Goal: Obtain resource: Obtain resource

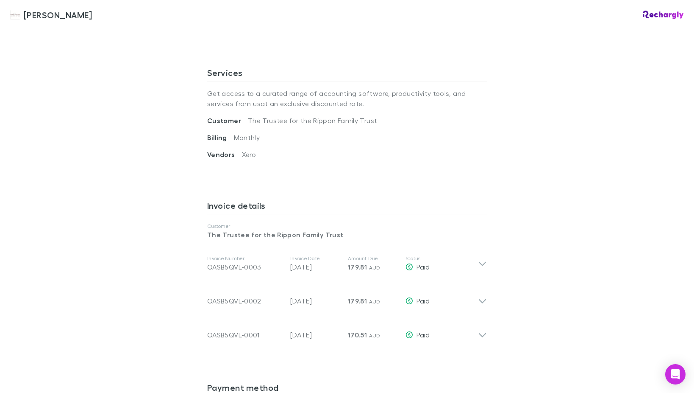
scroll to position [313, 0]
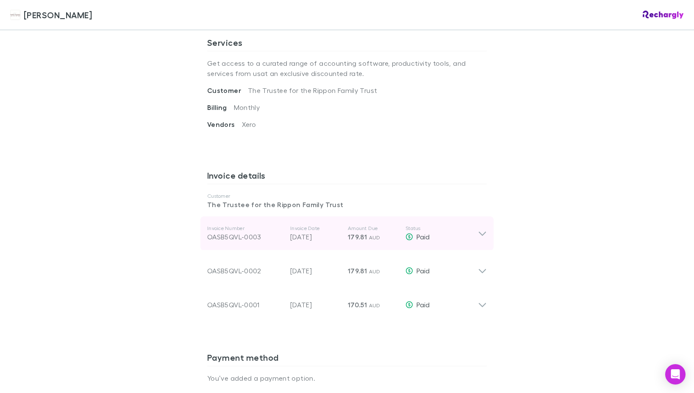
click at [482, 231] on icon at bounding box center [482, 233] width 7 height 4
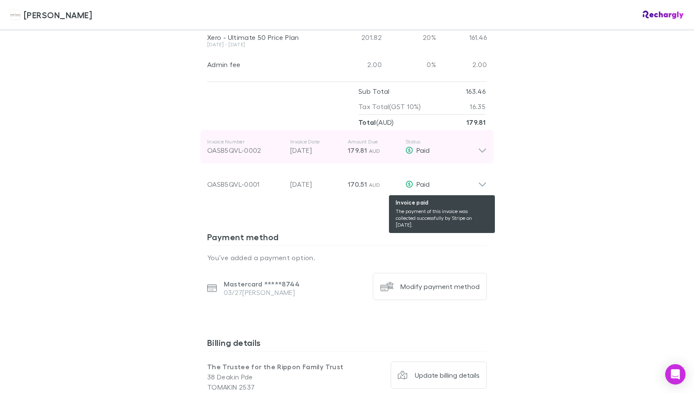
scroll to position [572, 0]
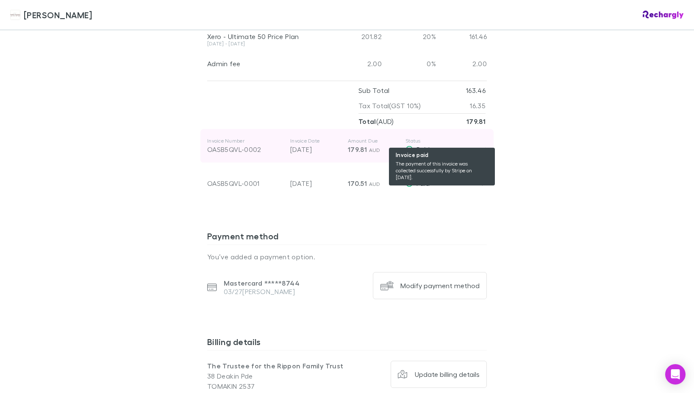
click at [429, 145] on span "Paid" at bounding box center [423, 149] width 13 height 8
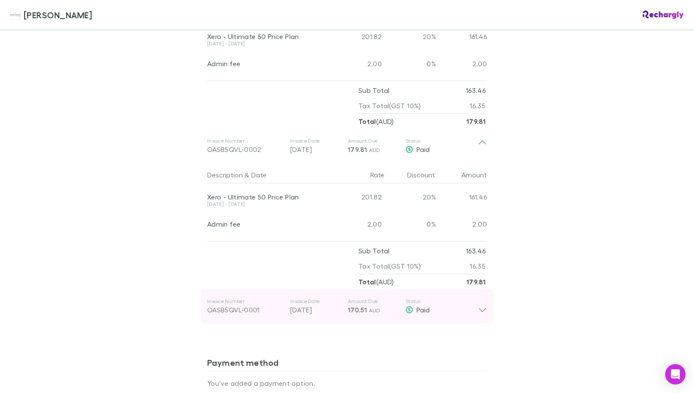
drag, startPoint x: 482, startPoint y: 296, endPoint x: 472, endPoint y: 280, distance: 19.4
click at [482, 298] on icon at bounding box center [482, 306] width 9 height 17
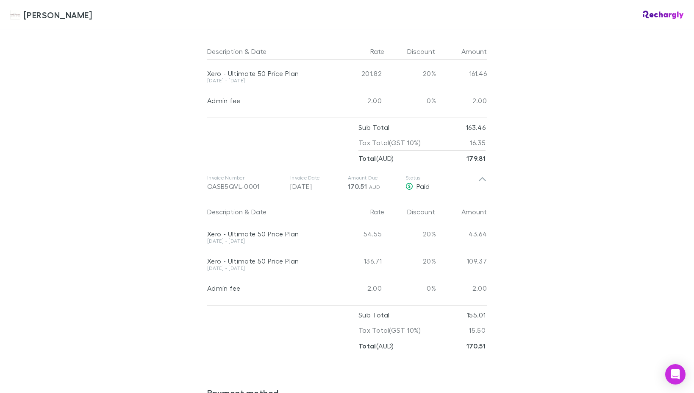
scroll to position [697, 0]
click at [293, 246] on div "Xero - Ultimate 50 Price Plan" at bounding box center [269, 255] width 124 height 18
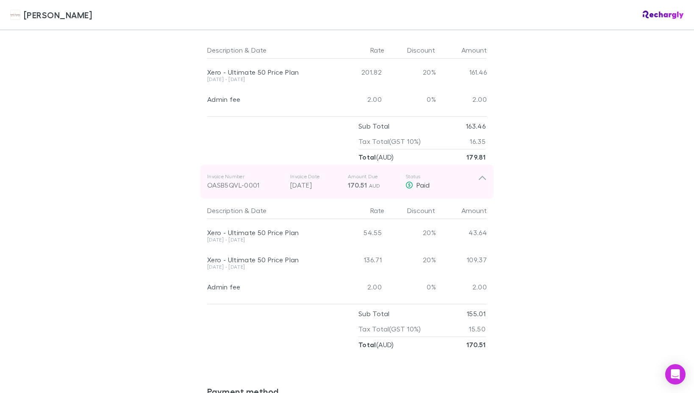
click at [402, 173] on div "Invoice Number OASB5QVL-0001 Invoice Date [DATE] Amount Due 170.51 AUD Status P…" at bounding box center [342, 181] width 271 height 31
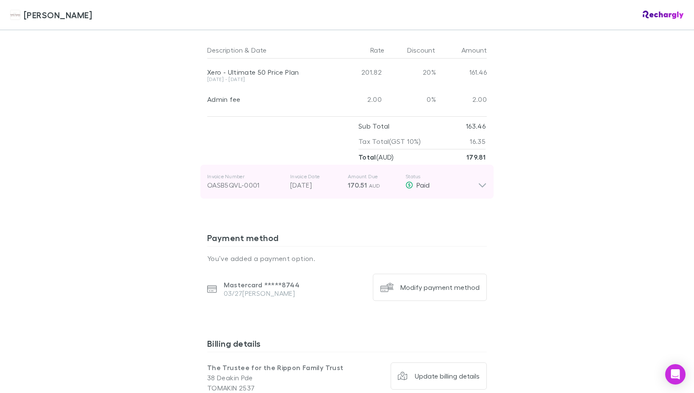
click at [402, 173] on div "Invoice Number OASB5QVL-0001 Invoice Date [DATE] Amount Due 170.51 AUD Status P…" at bounding box center [342, 181] width 271 height 31
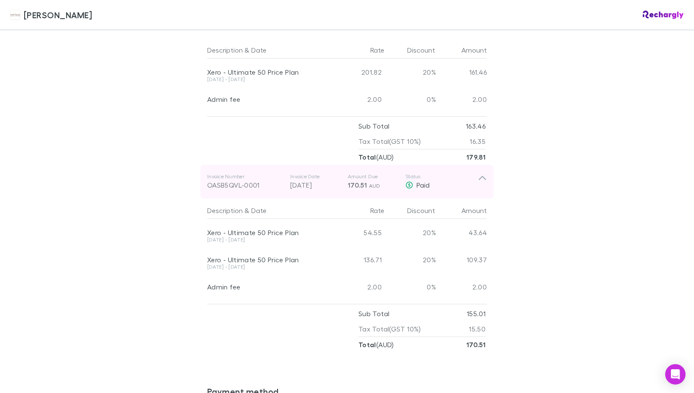
click at [402, 173] on div "Invoice Number OASB5QVL-0001 Invoice Date [DATE] Amount Due 170.51 AUD Status P…" at bounding box center [342, 181] width 271 height 31
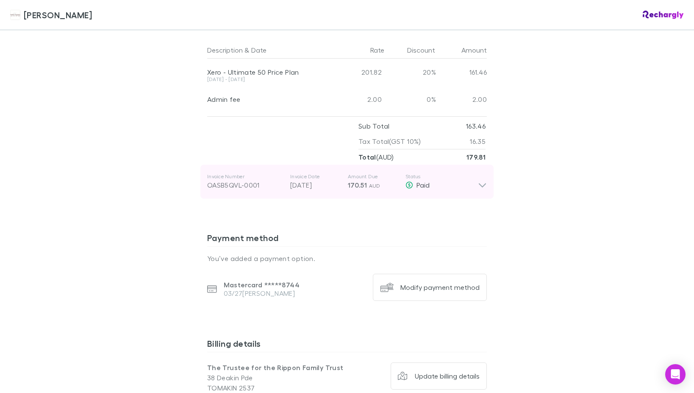
click at [485, 173] on icon at bounding box center [482, 181] width 9 height 17
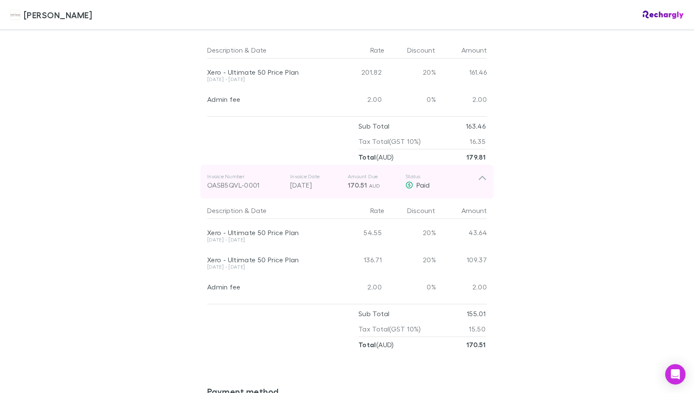
click at [335, 180] on p "[DATE]" at bounding box center [315, 185] width 51 height 10
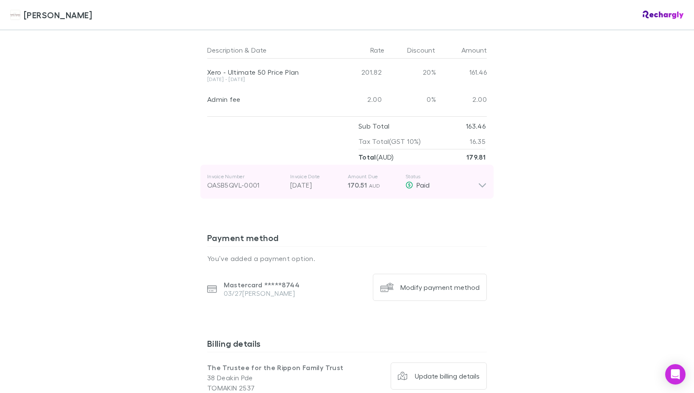
click at [335, 180] on p "[DATE]" at bounding box center [315, 185] width 51 height 10
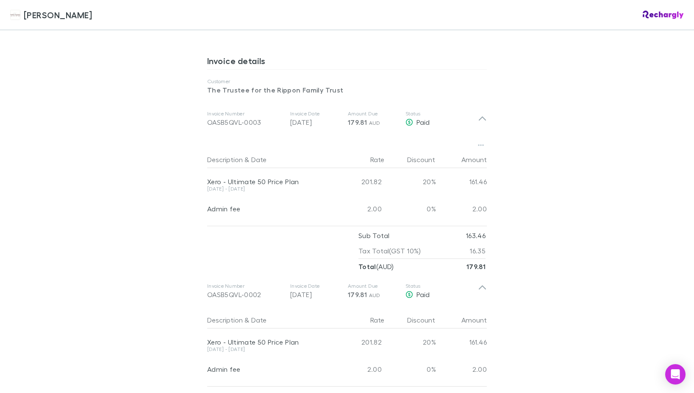
scroll to position [430, 0]
click at [481, 139] on icon "button" at bounding box center [481, 142] width 6 height 7
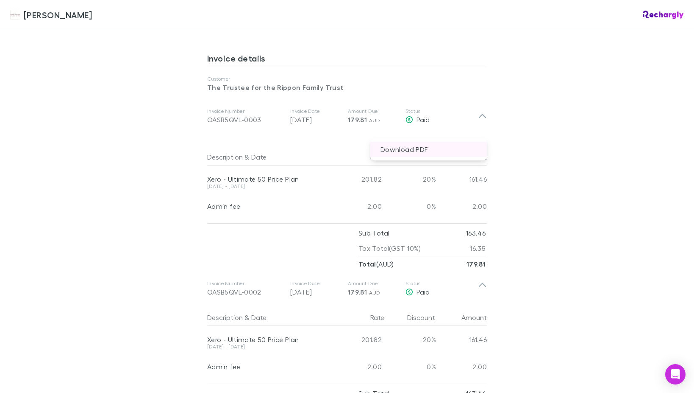
click at [420, 148] on p "Download PDF" at bounding box center [429, 149] width 117 height 15
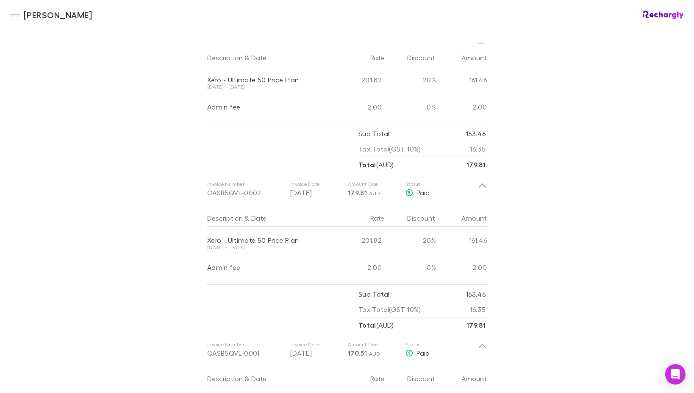
scroll to position [546, 0]
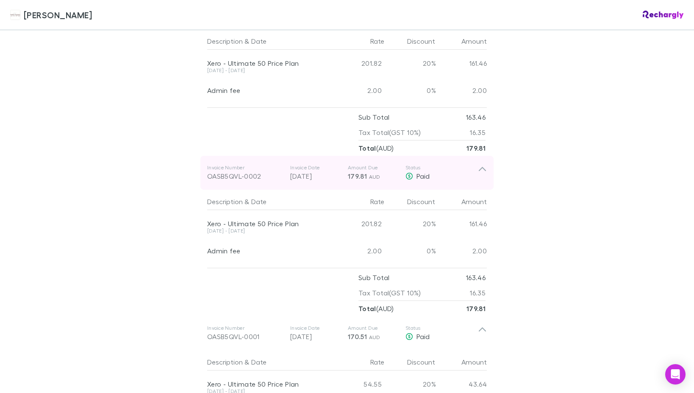
click at [475, 172] on div "Invoice Number OASB5QVL-0002 Invoice Date [DATE] Amount Due 179.81 AUD Status P…" at bounding box center [342, 172] width 271 height 31
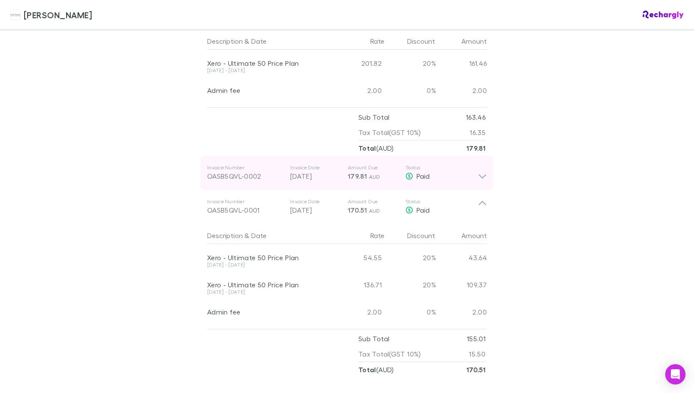
click at [484, 167] on icon at bounding box center [482, 172] width 9 height 17
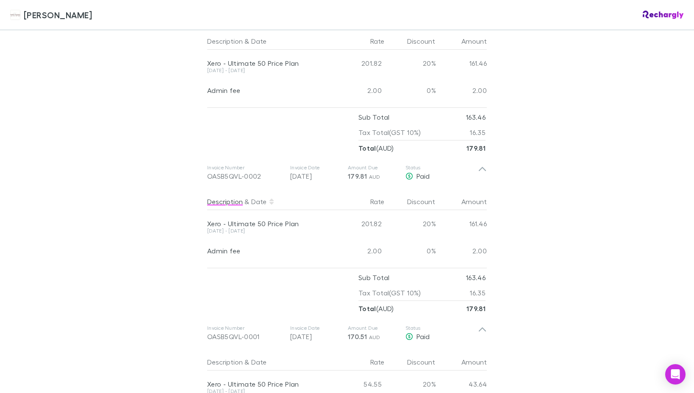
click at [241, 193] on button "Description" at bounding box center [225, 201] width 36 height 17
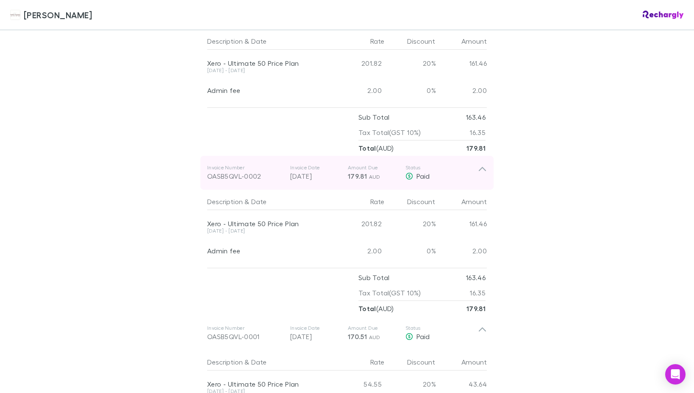
click at [242, 171] on div "OASB5QVL-0002" at bounding box center [245, 176] width 76 height 10
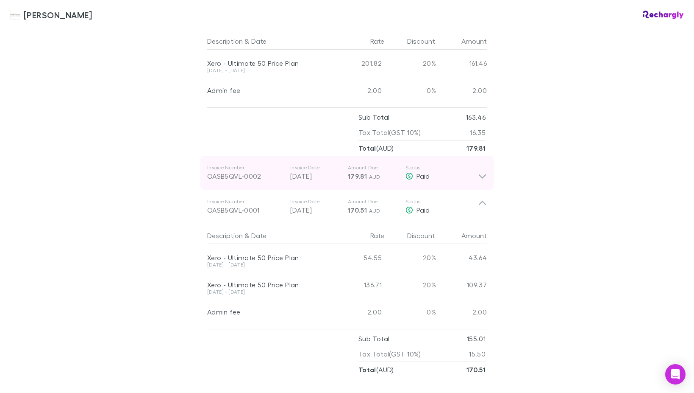
click at [242, 171] on div "OASB5QVL-0002" at bounding box center [245, 176] width 76 height 10
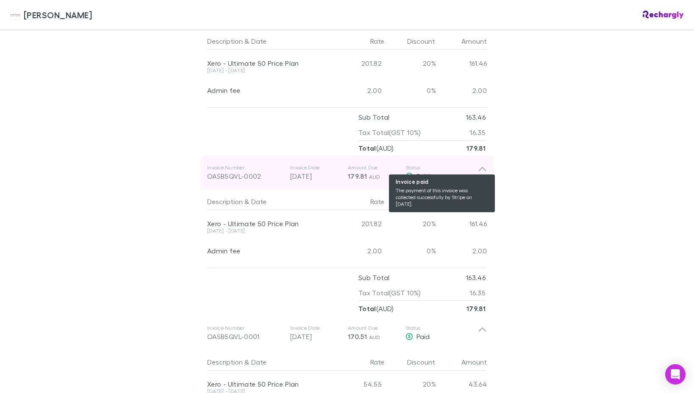
click at [424, 172] on span "Paid" at bounding box center [423, 176] width 13 height 8
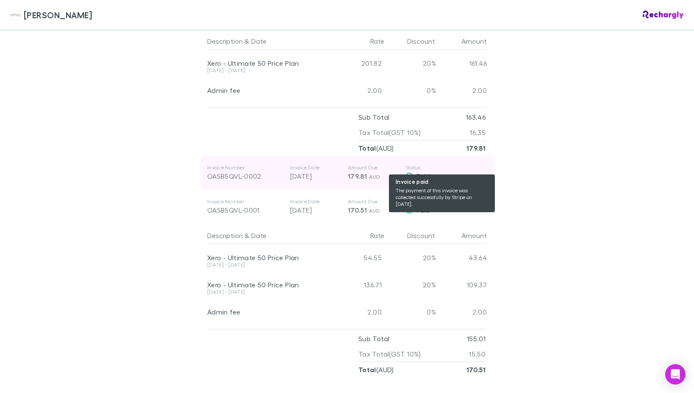
click at [424, 172] on span "Paid" at bounding box center [423, 176] width 13 height 8
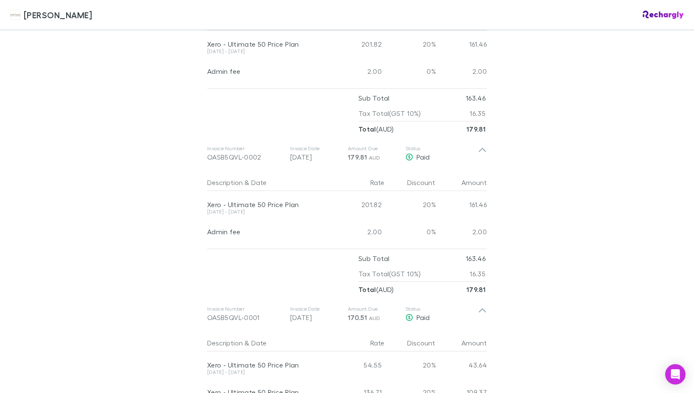
scroll to position [598, 0]
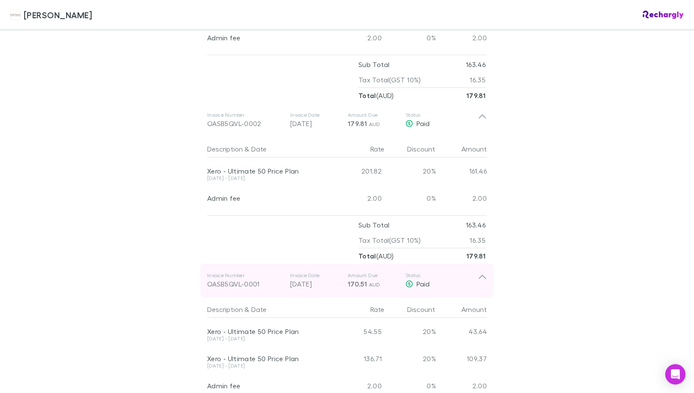
click at [482, 272] on icon at bounding box center [482, 280] width 9 height 17
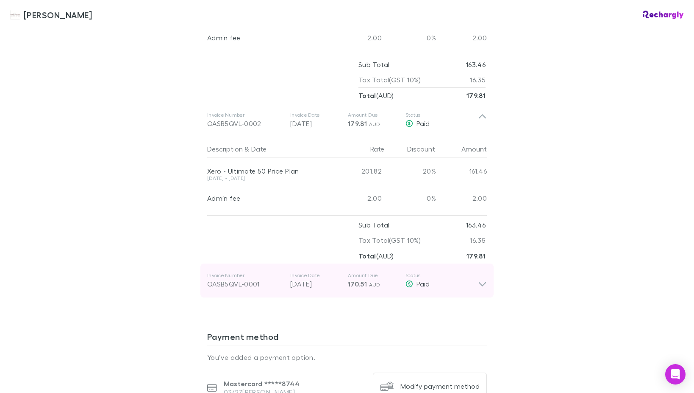
click at [482, 272] on icon at bounding box center [482, 280] width 9 height 17
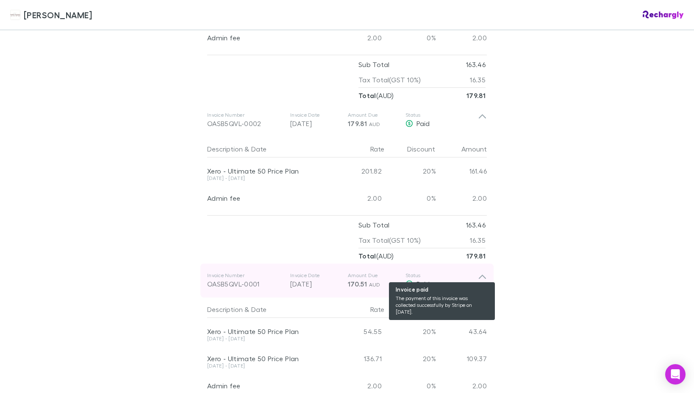
click at [415, 279] on div "Paid" at bounding box center [442, 284] width 73 height 10
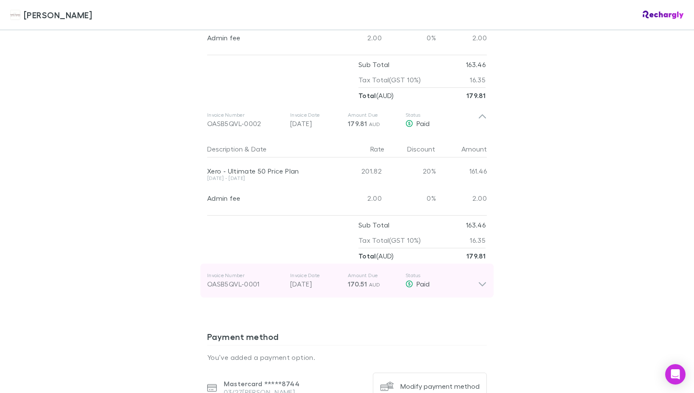
click at [307, 279] on p "[DATE]" at bounding box center [315, 284] width 51 height 10
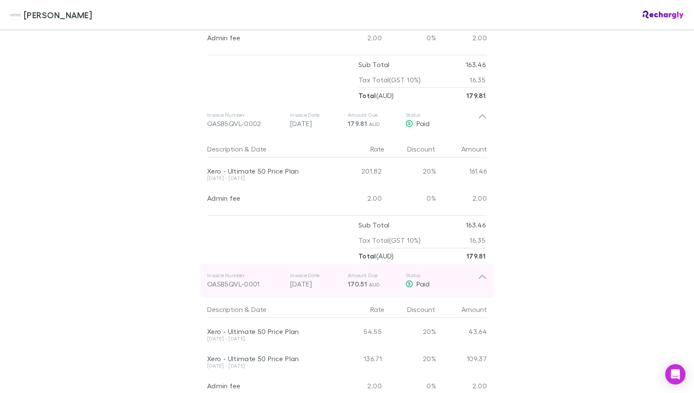
click at [307, 279] on p "[DATE]" at bounding box center [315, 284] width 51 height 10
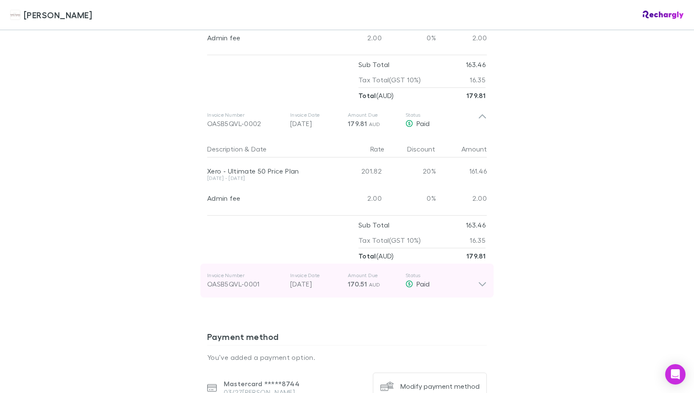
click at [237, 279] on div "OASB5QVL-0001" at bounding box center [245, 284] width 76 height 10
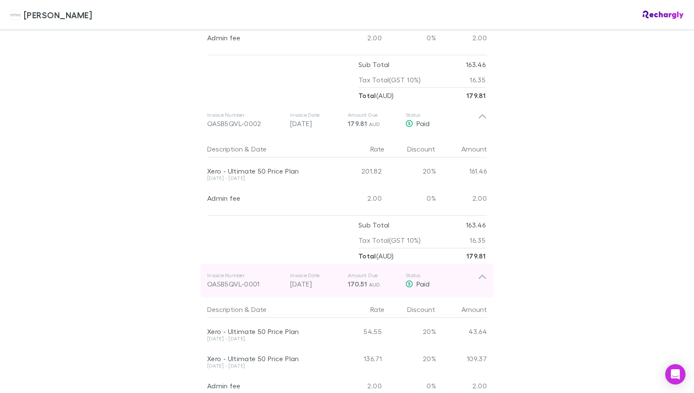
click at [235, 279] on div "OASB5QVL-0001" at bounding box center [245, 284] width 76 height 10
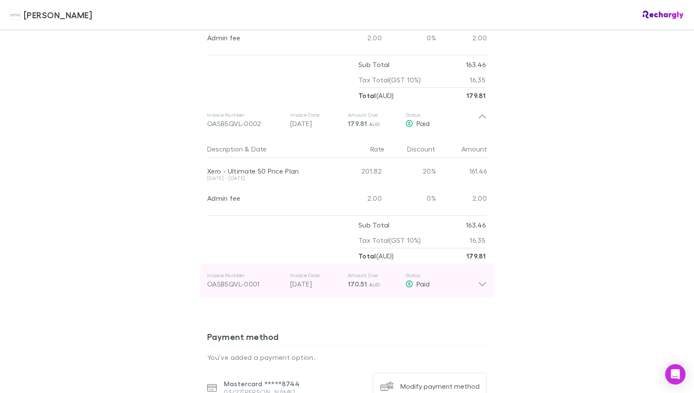
click at [235, 279] on div "OASB5QVL-0001" at bounding box center [245, 284] width 76 height 10
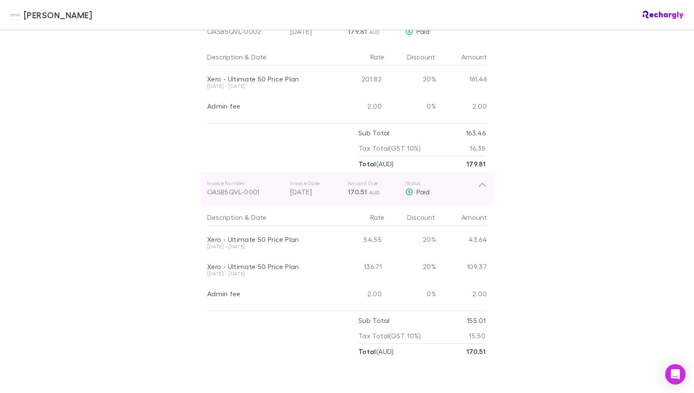
scroll to position [748, 0]
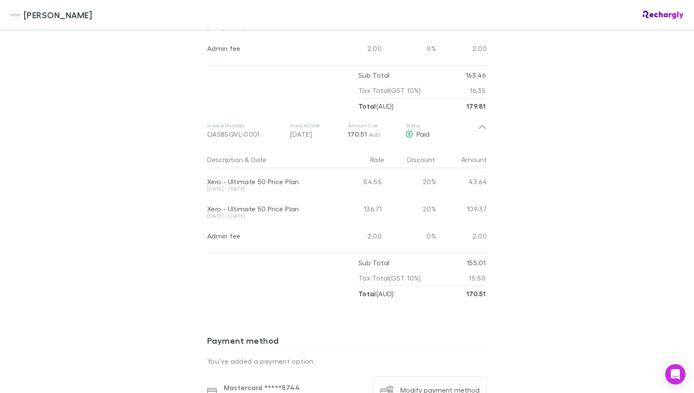
click at [230, 186] on div "[DATE] - [DATE]" at bounding box center [269, 188] width 124 height 5
click at [243, 186] on div "[DATE] - [DATE]" at bounding box center [269, 188] width 124 height 5
click at [244, 186] on div "[DATE] - [DATE]" at bounding box center [269, 188] width 124 height 5
drag, startPoint x: 323, startPoint y: 184, endPoint x: 413, endPoint y: 184, distance: 90.3
click at [330, 186] on div "[DATE] - [DATE]" at bounding box center [269, 190] width 124 height 9
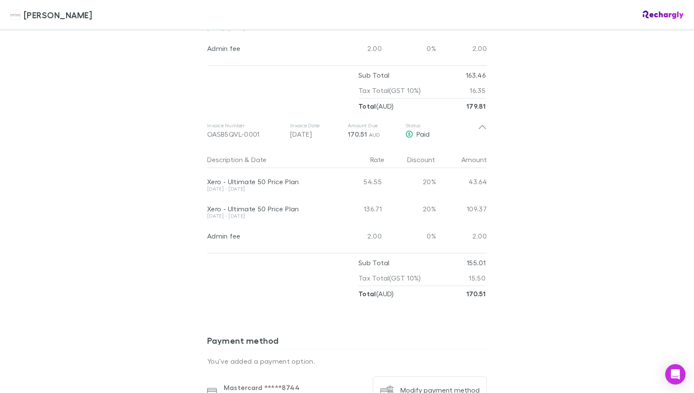
drag, startPoint x: 413, startPoint y: 184, endPoint x: 418, endPoint y: 197, distance: 14.1
click at [415, 184] on div "Xero - Ultimate 50 Price Plan [DATE] - [DATE] 54.55 20% 43.64 Xero - Ultimate 5…" at bounding box center [347, 208] width 280 height 81
click at [418, 212] on div "20%" at bounding box center [410, 208] width 51 height 27
drag, startPoint x: 421, startPoint y: 223, endPoint x: 438, endPoint y: 234, distance: 20.2
click at [423, 225] on div "0%" at bounding box center [410, 235] width 51 height 27
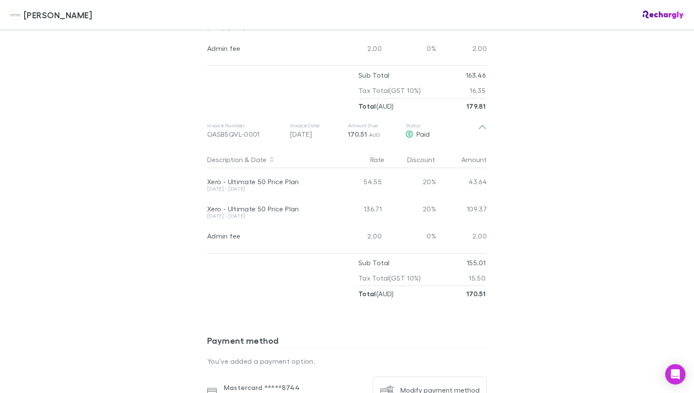
drag, startPoint x: 438, startPoint y: 234, endPoint x: 466, endPoint y: 143, distance: 95.9
click at [443, 222] on div "2.00" at bounding box center [461, 235] width 51 height 27
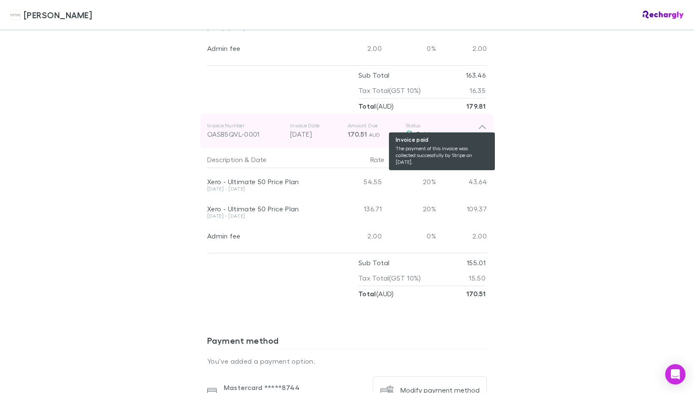
drag, startPoint x: 458, startPoint y: 119, endPoint x: 448, endPoint y: 122, distance: 10.2
click at [456, 129] on div "Paid" at bounding box center [442, 134] width 73 height 10
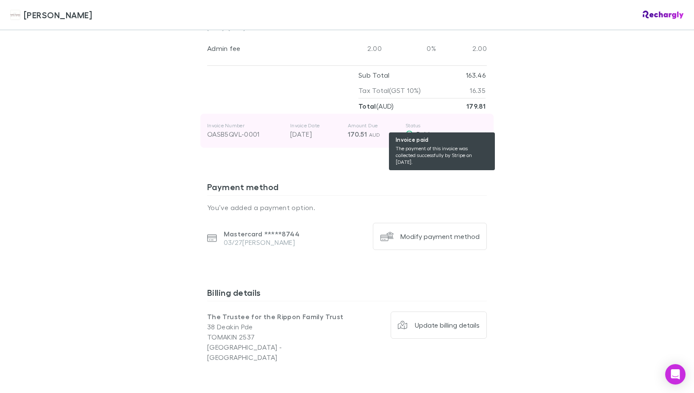
click at [430, 130] on span "Paid" at bounding box center [423, 134] width 13 height 8
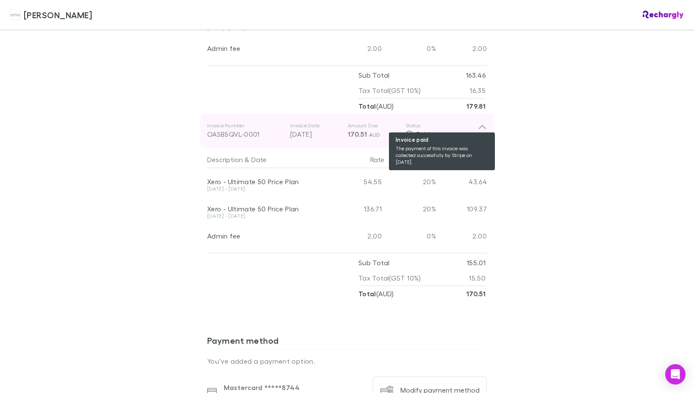
click at [417, 130] on span "Paid" at bounding box center [423, 134] width 13 height 8
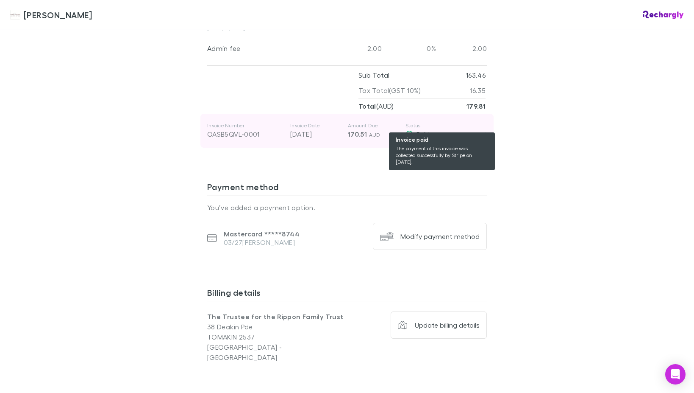
click at [408, 131] on icon at bounding box center [410, 134] width 8 height 7
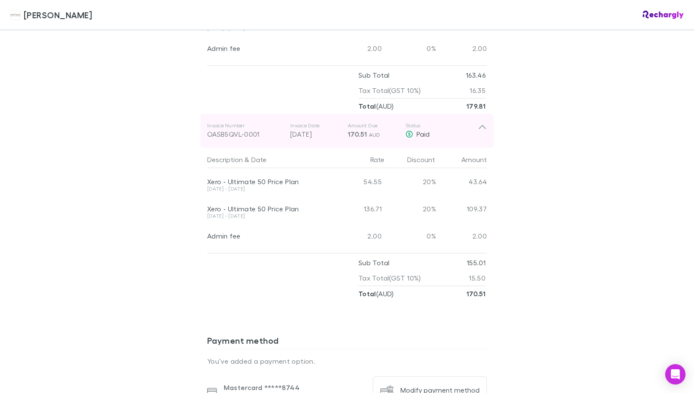
click at [483, 122] on icon at bounding box center [482, 130] width 9 height 17
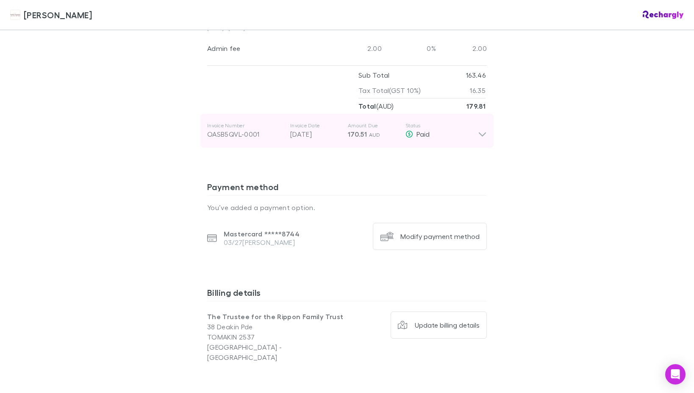
click at [483, 122] on icon at bounding box center [482, 130] width 9 height 17
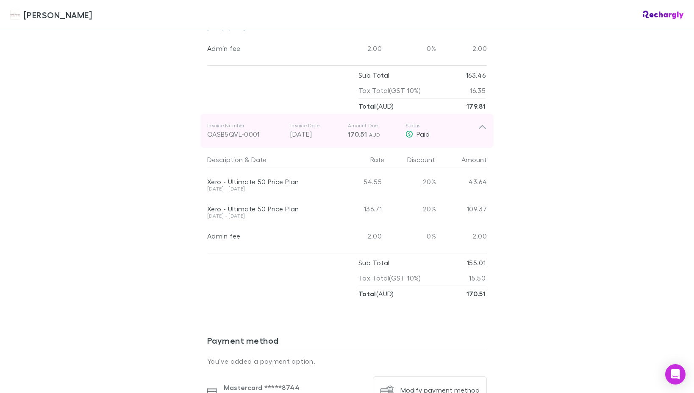
click at [349, 130] on span "170.51" at bounding box center [357, 134] width 19 height 8
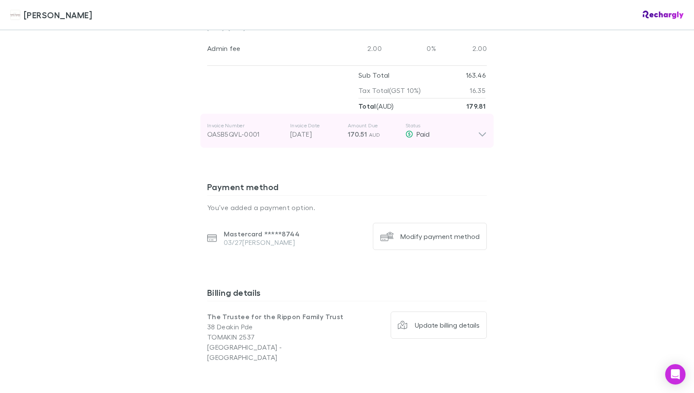
click at [349, 130] on span "170.51" at bounding box center [357, 134] width 19 height 8
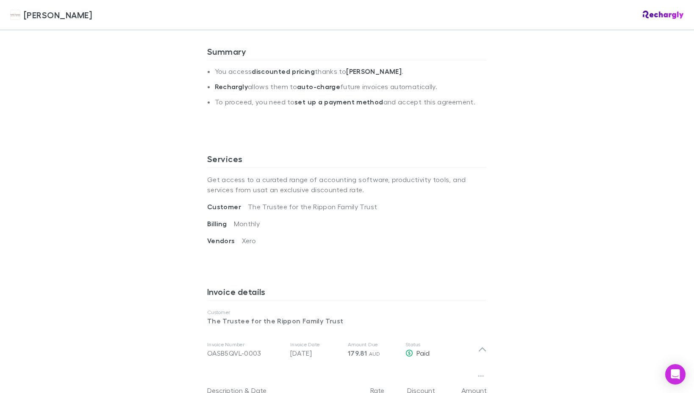
scroll to position [0, 0]
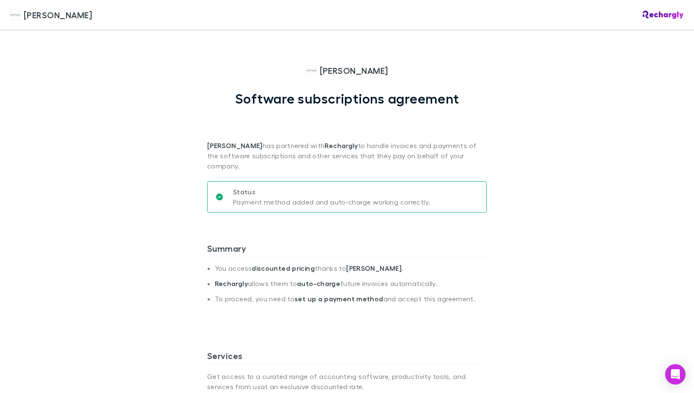
click at [16, 16] on img at bounding box center [15, 15] width 10 height 10
click at [46, 11] on span "[PERSON_NAME]" at bounding box center [58, 14] width 68 height 13
click at [45, 17] on span "[PERSON_NAME]" at bounding box center [58, 14] width 68 height 13
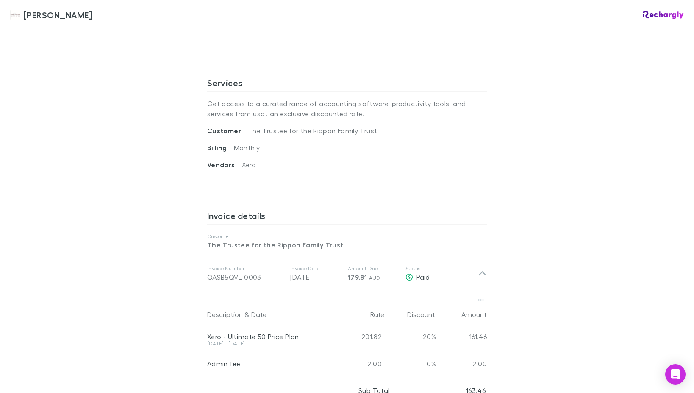
scroll to position [274, 0]
click at [234, 142] on span "Monthly" at bounding box center [247, 146] width 26 height 8
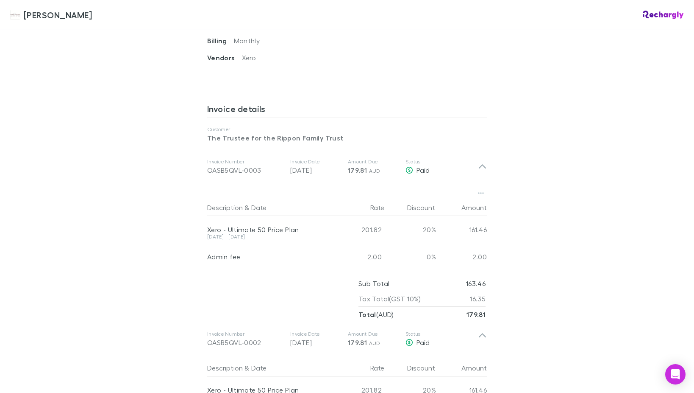
scroll to position [381, 0]
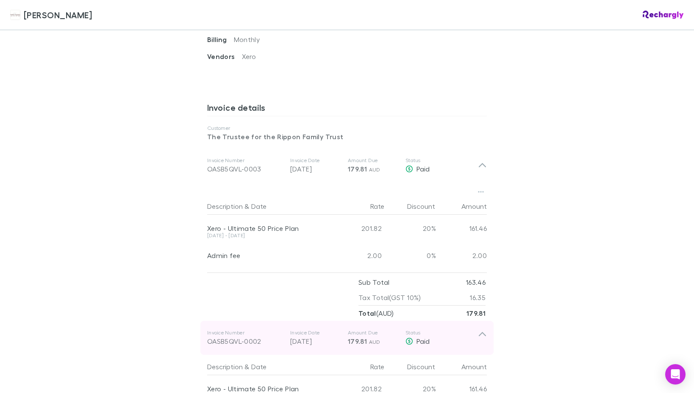
click at [221, 336] on div "OASB5QVL-0002" at bounding box center [245, 341] width 76 height 10
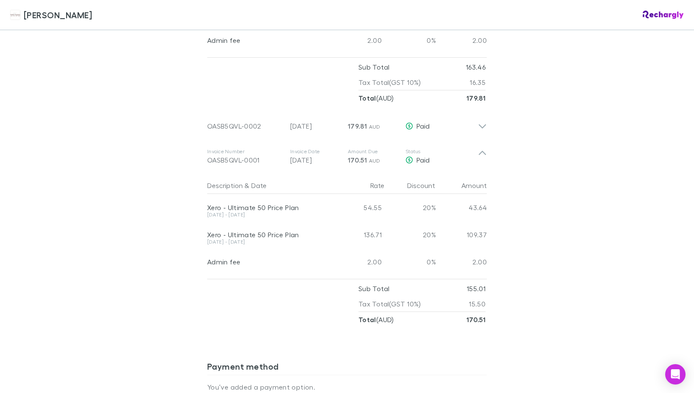
scroll to position [557, 0]
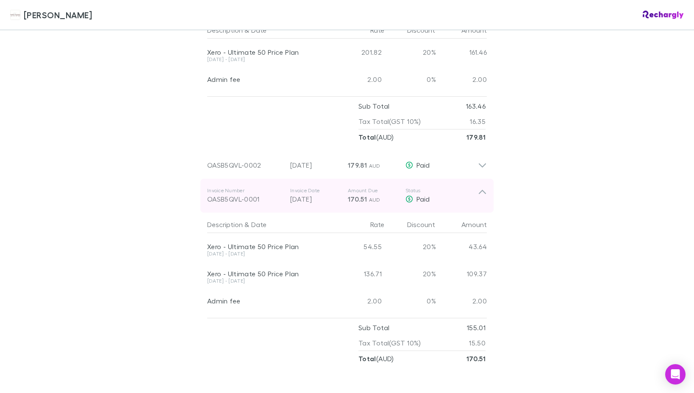
click at [486, 187] on icon at bounding box center [482, 195] width 9 height 17
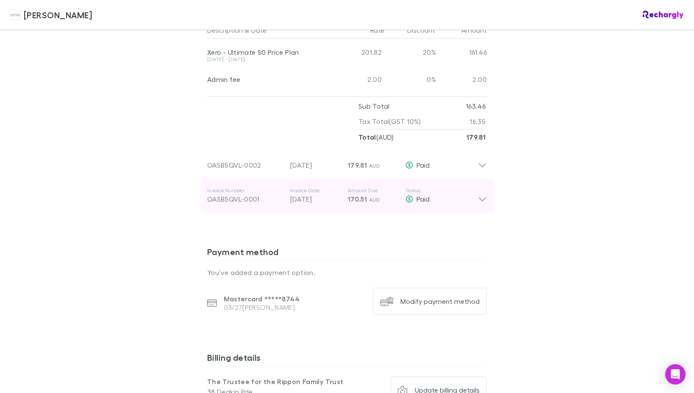
click at [484, 197] on icon at bounding box center [482, 199] width 7 height 4
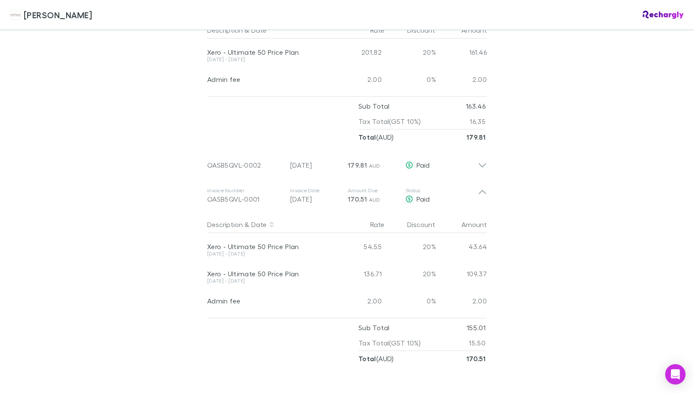
click at [478, 216] on div "Amount" at bounding box center [461, 224] width 51 height 17
drag, startPoint x: 476, startPoint y: 215, endPoint x: 474, endPoint y: 203, distance: 12.4
click at [475, 216] on div "Amount" at bounding box center [461, 224] width 51 height 17
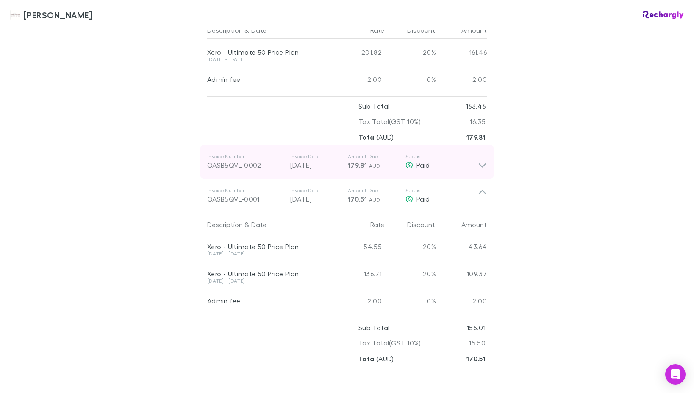
click at [479, 153] on icon at bounding box center [482, 161] width 9 height 17
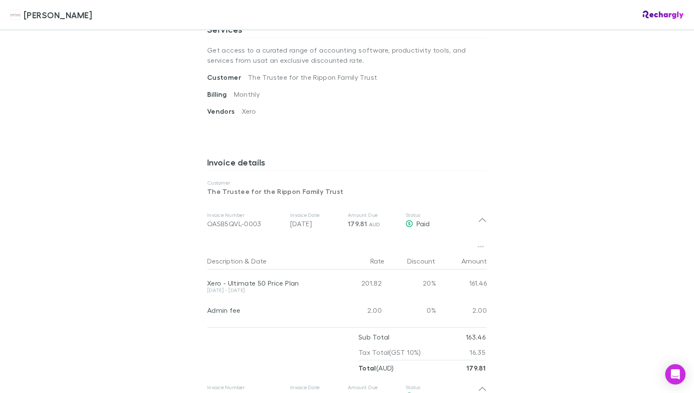
scroll to position [314, 0]
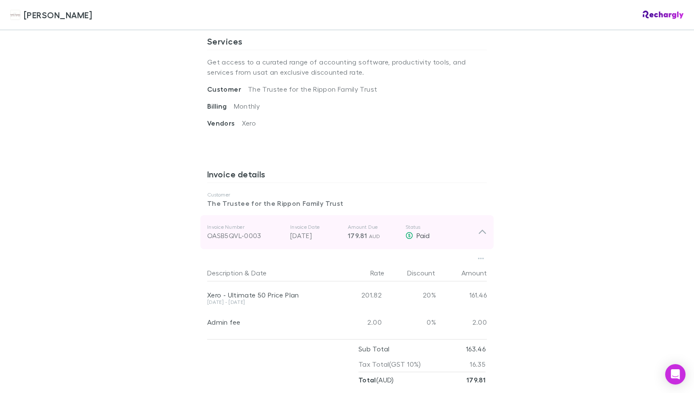
click at [485, 230] on icon at bounding box center [482, 232] width 7 height 4
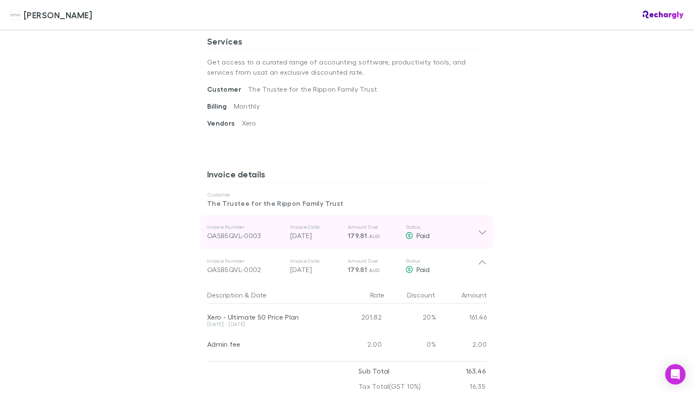
click at [485, 227] on icon at bounding box center [482, 232] width 9 height 10
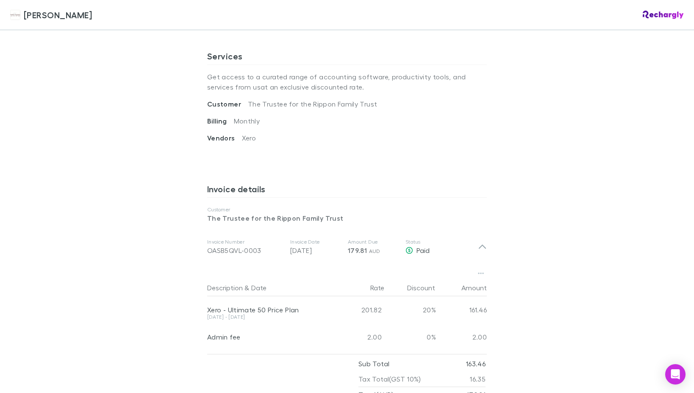
scroll to position [270, 0]
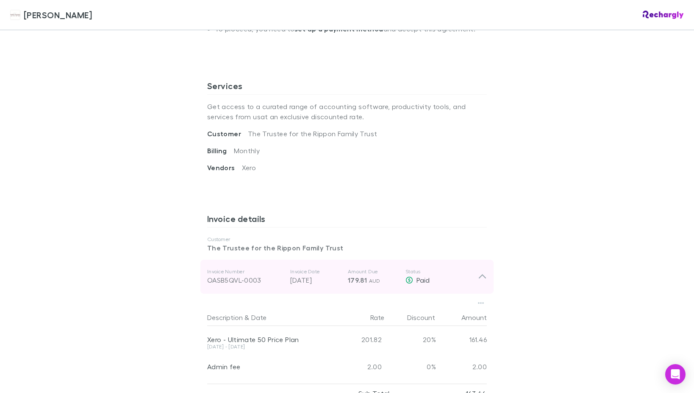
drag, startPoint x: 263, startPoint y: 269, endPoint x: 273, endPoint y: 269, distance: 10.2
click at [211, 275] on div "OASB5QVL-0003" at bounding box center [245, 280] width 76 height 10
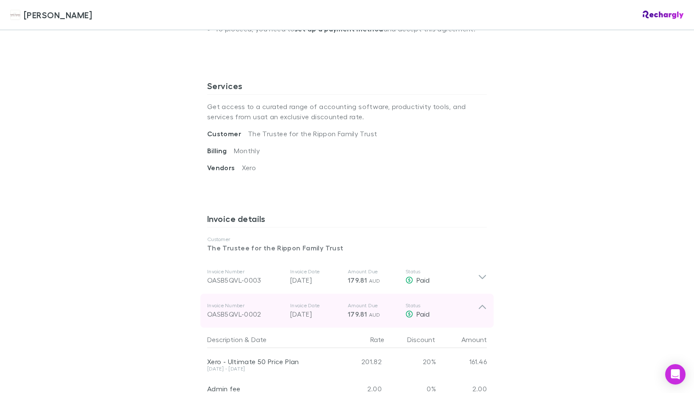
drag, startPoint x: 262, startPoint y: 304, endPoint x: 203, endPoint y: 305, distance: 59.8
click at [192, 305] on div "[PERSON_NAME] [PERSON_NAME] Software subscriptions agreement [PERSON_NAME] has …" at bounding box center [347, 196] width 694 height 393
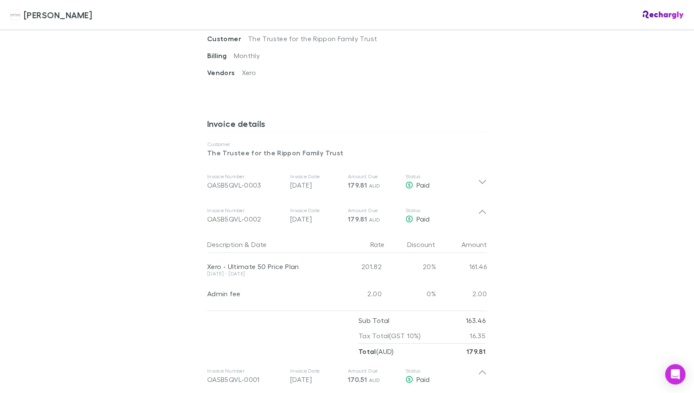
scroll to position [383, 0]
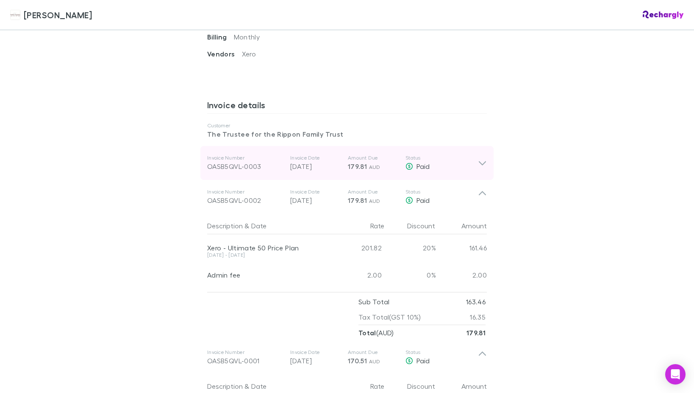
click at [483, 158] on icon at bounding box center [482, 163] width 9 height 10
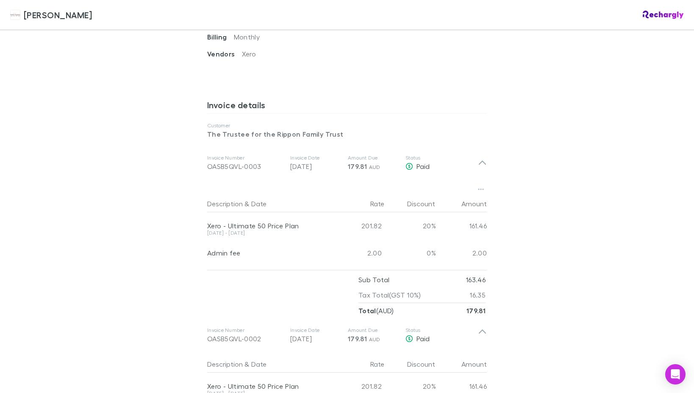
drag, startPoint x: 207, startPoint y: 214, endPoint x: 264, endPoint y: 223, distance: 58.0
click at [264, 223] on div "Xero - Ultimate 50 Price Plan [DATE] - [DATE]" at bounding box center [270, 225] width 127 height 27
copy div "Xero - Ultimate 50 Price Plan [DATE] - [DATE]"
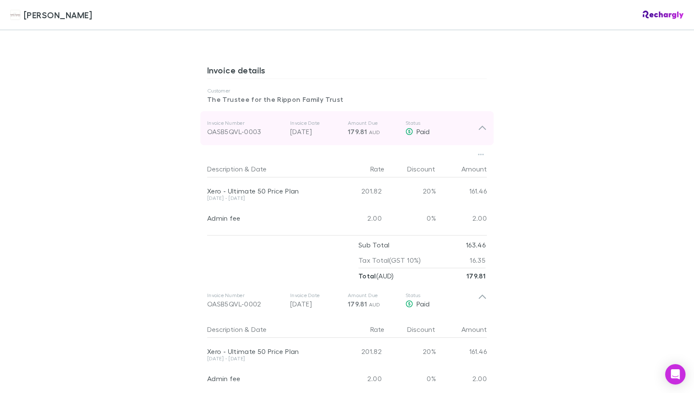
scroll to position [415, 0]
click at [488, 120] on div "Invoice Number OASB5QVL-0003 Invoice Date [DATE] Amount Due 179.81 AUD Status P…" at bounding box center [347, 131] width 293 height 34
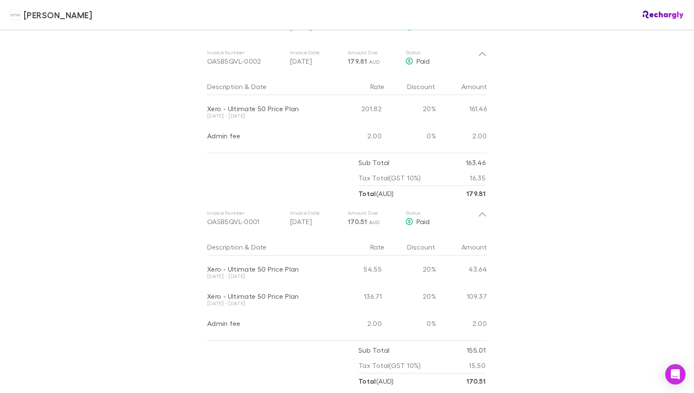
scroll to position [560, 0]
